Goal: Transaction & Acquisition: Purchase product/service

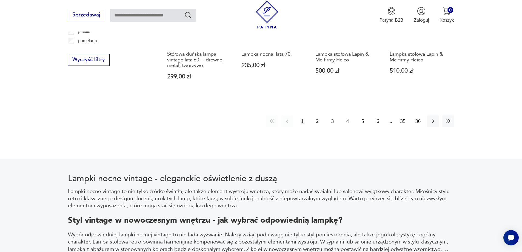
scroll to position [675, 0]
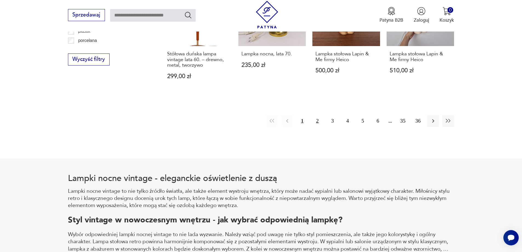
click at [316, 121] on button "2" at bounding box center [317, 121] width 12 height 12
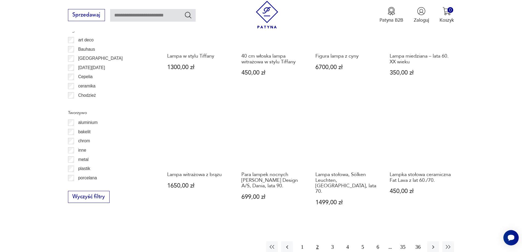
scroll to position [546, 0]
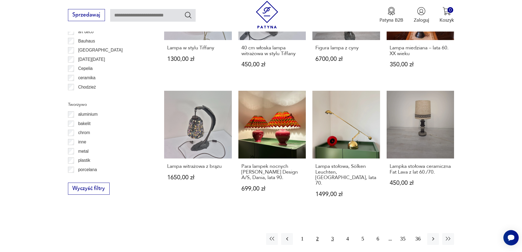
click at [331, 233] on button "3" at bounding box center [332, 239] width 12 height 12
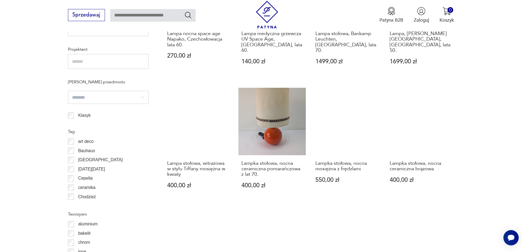
scroll to position [546, 0]
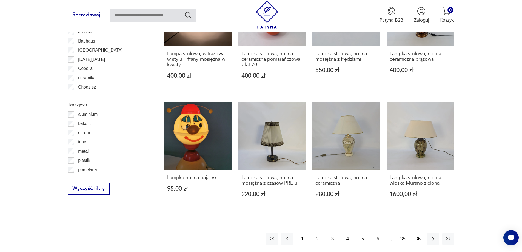
click at [348, 233] on button "4" at bounding box center [347, 239] width 12 height 12
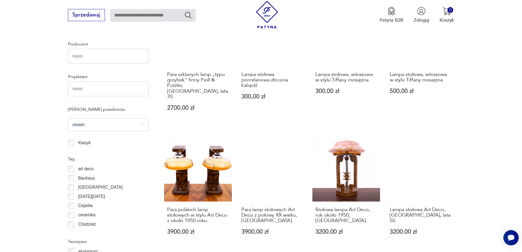
scroll to position [573, 0]
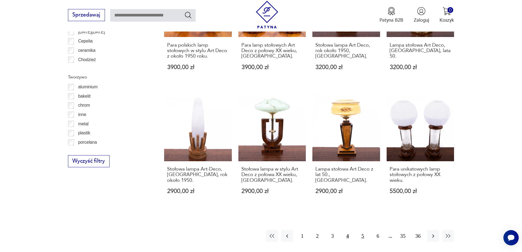
click at [361, 230] on button "5" at bounding box center [363, 236] width 12 height 12
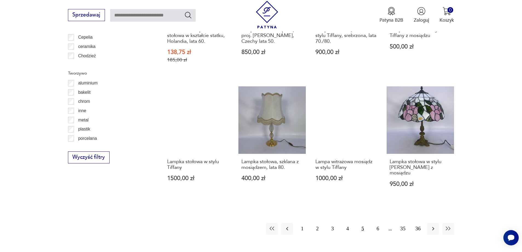
scroll to position [656, 0]
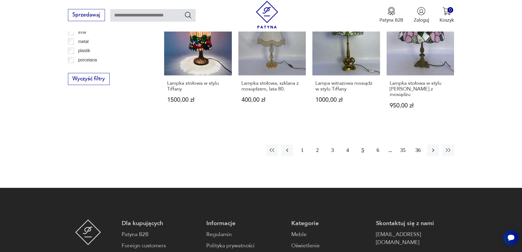
drag, startPoint x: 378, startPoint y: 121, endPoint x: 411, endPoint y: 119, distance: 32.9
click at [379, 144] on button "6" at bounding box center [378, 150] width 12 height 12
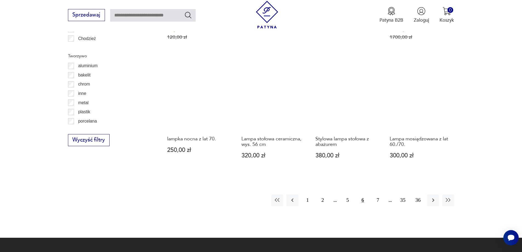
scroll to position [601, 0]
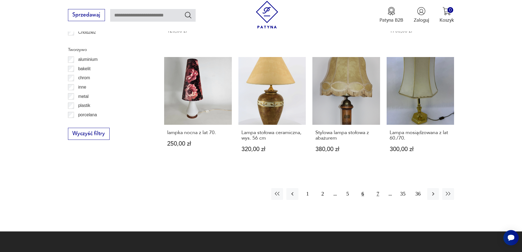
click at [379, 188] on button "7" at bounding box center [378, 194] width 12 height 12
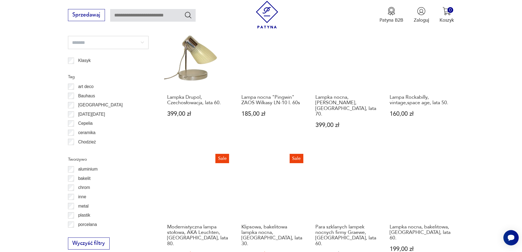
scroll to position [656, 0]
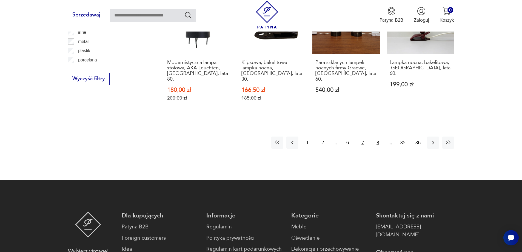
click at [377, 136] on button "8" at bounding box center [378, 142] width 12 height 12
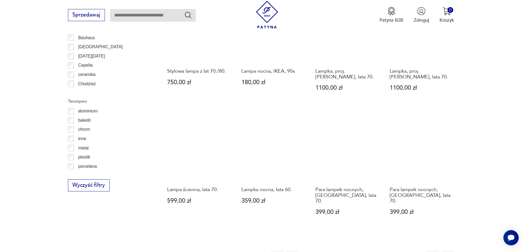
scroll to position [628, 0]
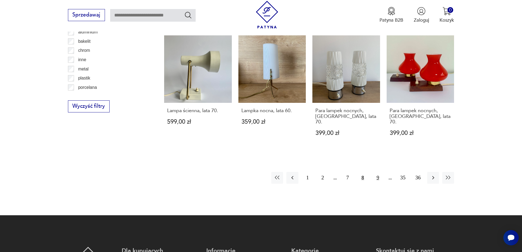
click at [377, 172] on button "9" at bounding box center [378, 178] width 12 height 12
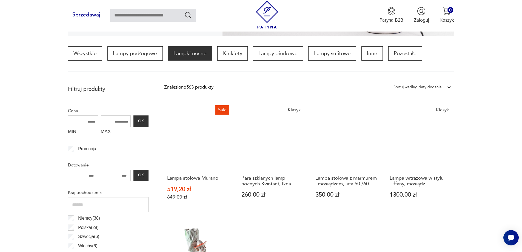
scroll to position [300, 0]
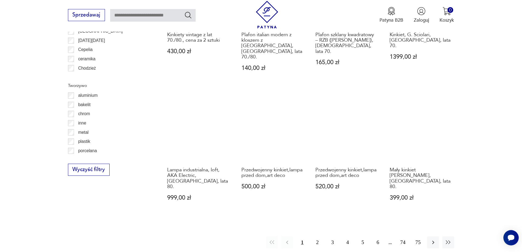
scroll to position [538, 0]
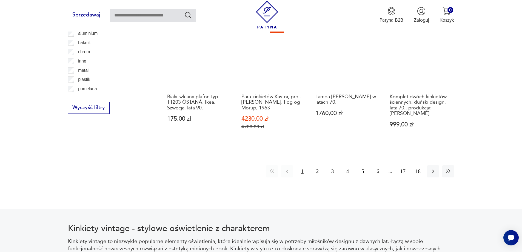
scroll to position [628, 0]
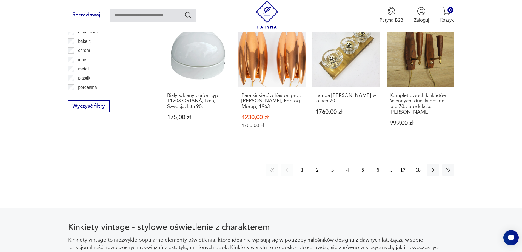
click at [318, 164] on button "2" at bounding box center [317, 170] width 12 height 12
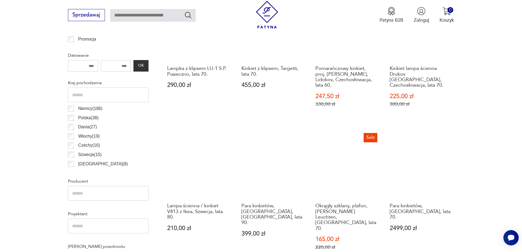
scroll to position [108, 0]
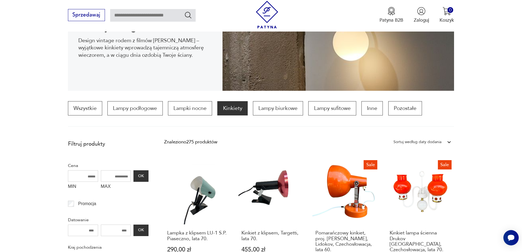
click at [117, 176] on input "MAX" at bounding box center [116, 176] width 30 height 12
type input "***"
click at [147, 175] on button "OK" at bounding box center [140, 176] width 15 height 12
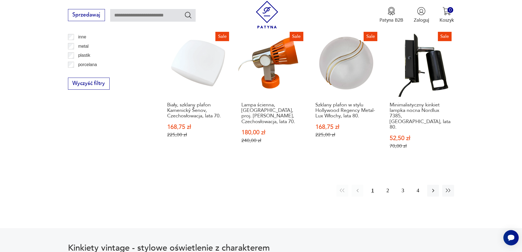
scroll to position [656, 0]
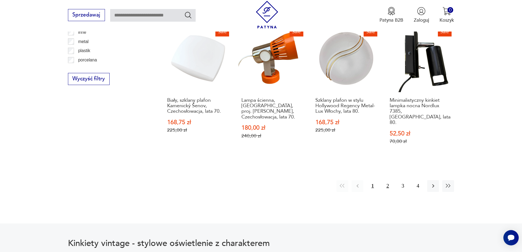
click at [386, 180] on button "2" at bounding box center [387, 186] width 12 height 12
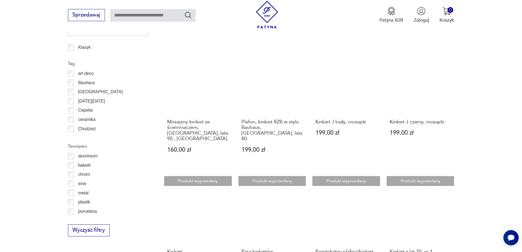
scroll to position [573, 0]
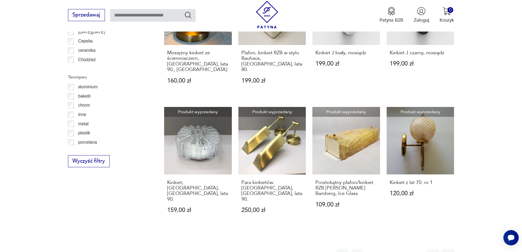
click at [402, 249] on button "3" at bounding box center [403, 255] width 12 height 12
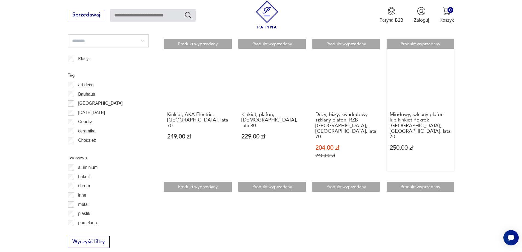
scroll to position [628, 0]
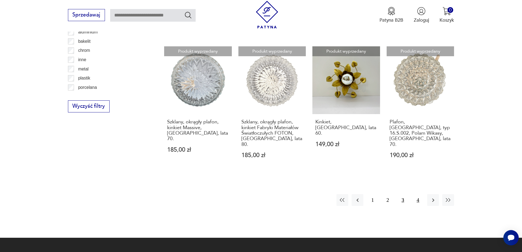
click at [417, 194] on button "4" at bounding box center [418, 200] width 12 height 12
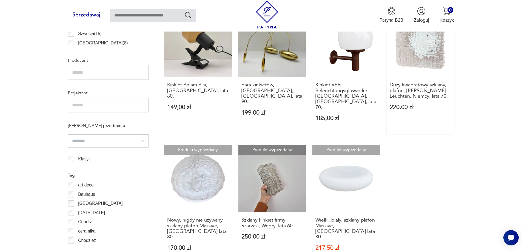
scroll to position [300, 0]
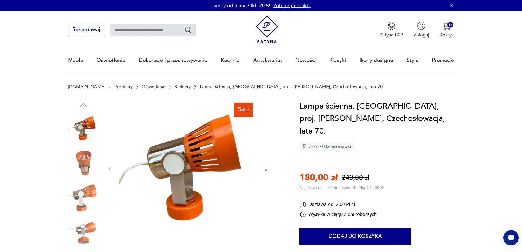
click at [82, 163] on img at bounding box center [83, 162] width 31 height 31
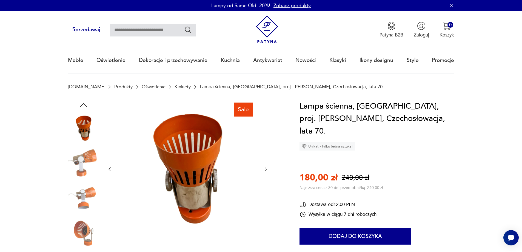
click at [83, 168] on img at bounding box center [83, 162] width 31 height 31
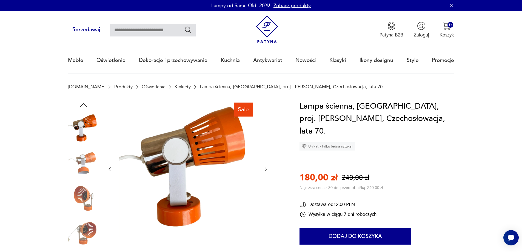
click at [85, 195] on img at bounding box center [83, 197] width 31 height 31
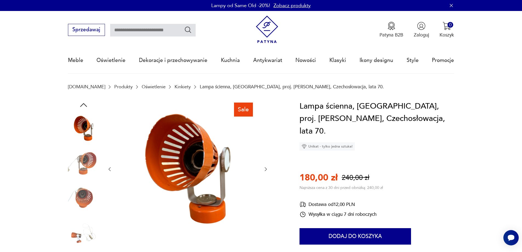
click at [82, 191] on img at bounding box center [83, 197] width 31 height 31
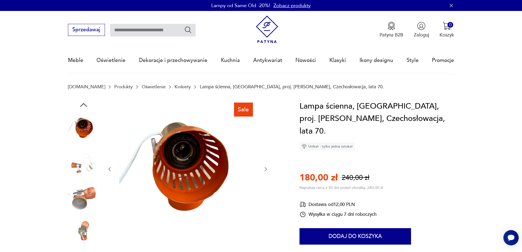
click at [83, 196] on img at bounding box center [83, 197] width 31 height 31
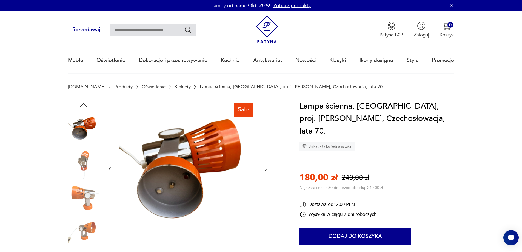
click at [87, 201] on img at bounding box center [83, 197] width 31 height 31
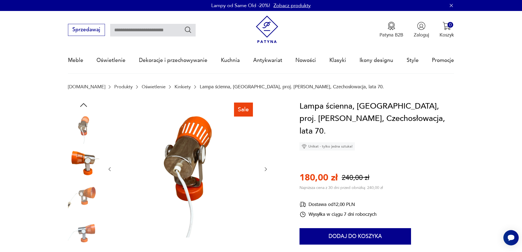
click at [88, 192] on img at bounding box center [83, 197] width 31 height 31
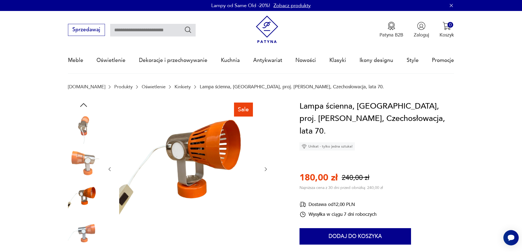
click at [85, 226] on img at bounding box center [83, 232] width 31 height 31
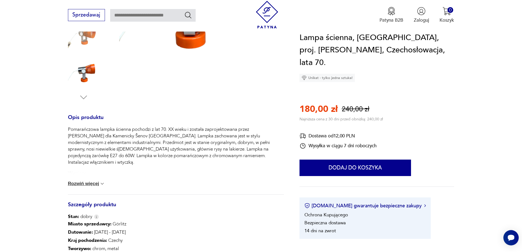
scroll to position [219, 0]
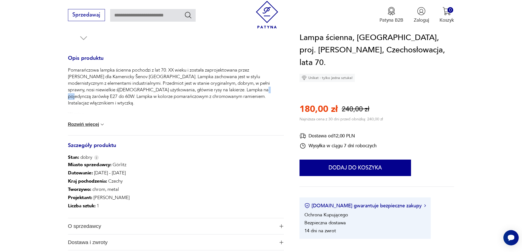
drag, startPoint x: 219, startPoint y: 87, endPoint x: 212, endPoint y: 87, distance: 6.9
click at [212, 87] on p "Pomarańczowa lampka ścienna pochodzi z lat 70. XX wieku i została zaprojektowan…" at bounding box center [176, 86] width 216 height 39
copy p "E27"
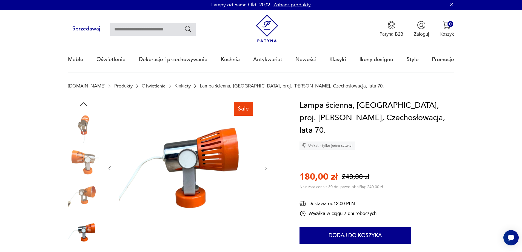
scroll to position [0, 0]
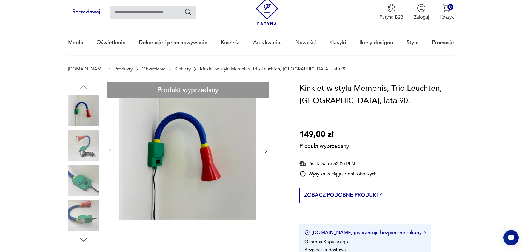
scroll to position [27, 0]
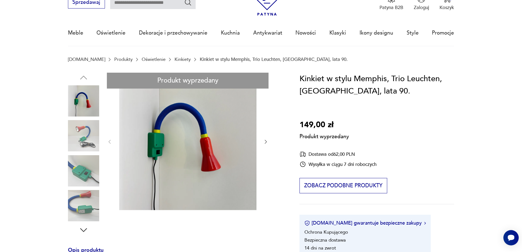
click at [84, 140] on div "Produkt wyprzedany Opis produktu Kinkiet wyprodukowany w Niemczech w latach 90.…" at bounding box center [176, 230] width 216 height 315
click at [82, 173] on div "Produkt wyprzedany Opis produktu Kinkiet wyprodukowany w Niemczech w latach 90.…" at bounding box center [176, 230] width 216 height 315
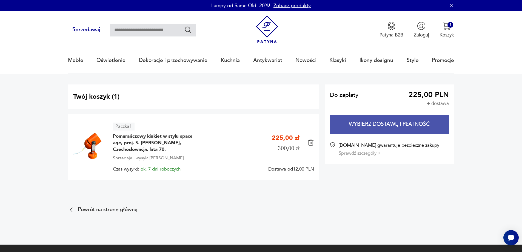
click at [401, 122] on button "Wybierz dostawę i płatność" at bounding box center [389, 124] width 119 height 19
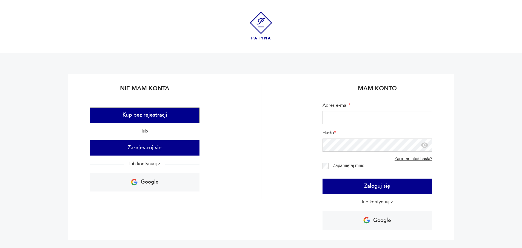
click at [173, 113] on button "Kup bez rejestracji" at bounding box center [145, 114] width 110 height 15
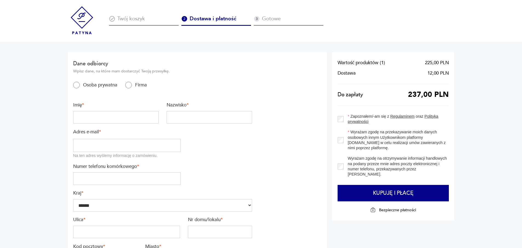
click at [101, 119] on input "text" at bounding box center [115, 117] width 85 height 13
type input "******"
type input "**********"
type input "*********"
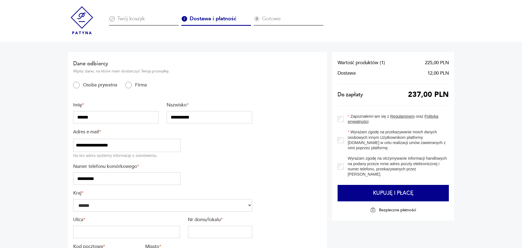
type input "**********"
type input "****"
type input "*******"
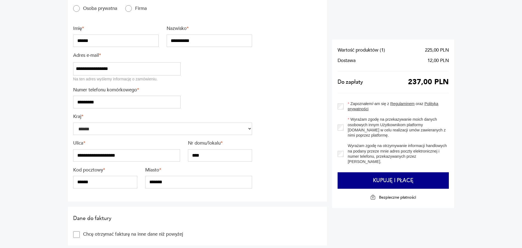
scroll to position [82, 0]
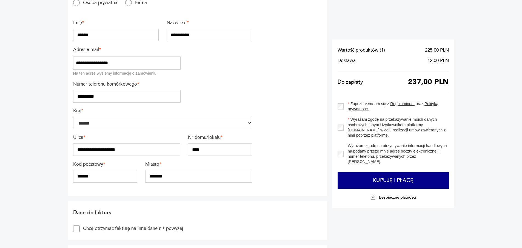
click at [78, 176] on input "******" at bounding box center [105, 176] width 64 height 13
type input "******"
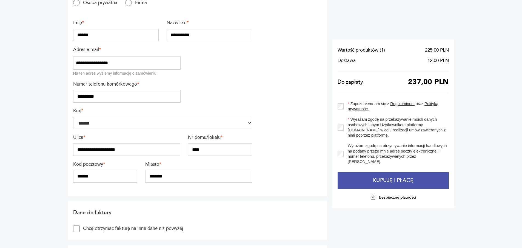
click at [400, 182] on button "Kupuję i płacę" at bounding box center [392, 180] width 111 height 16
